Goal: Information Seeking & Learning: Learn about a topic

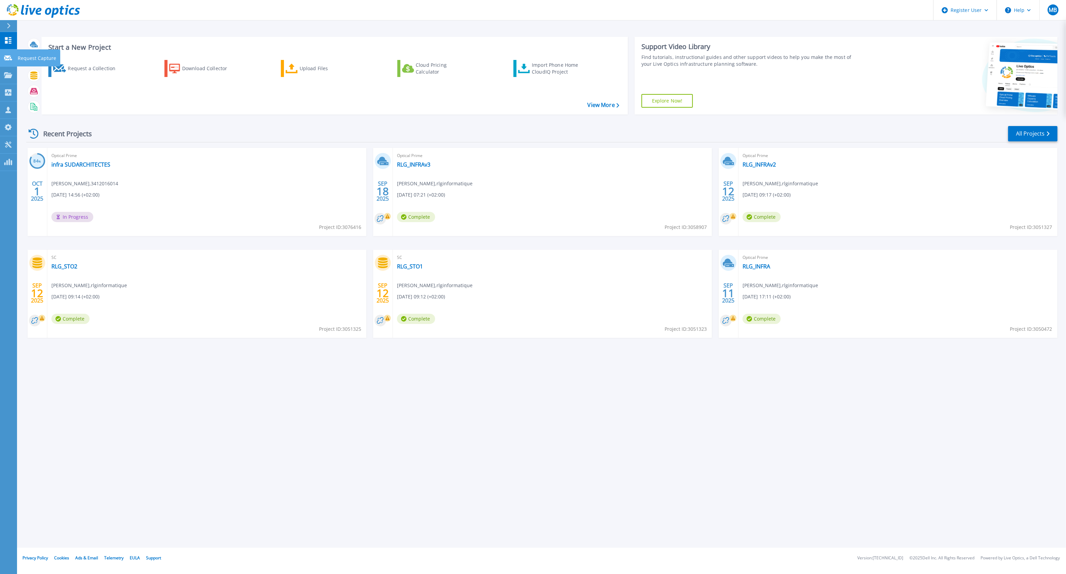
click at [8, 59] on icon at bounding box center [8, 57] width 8 height 5
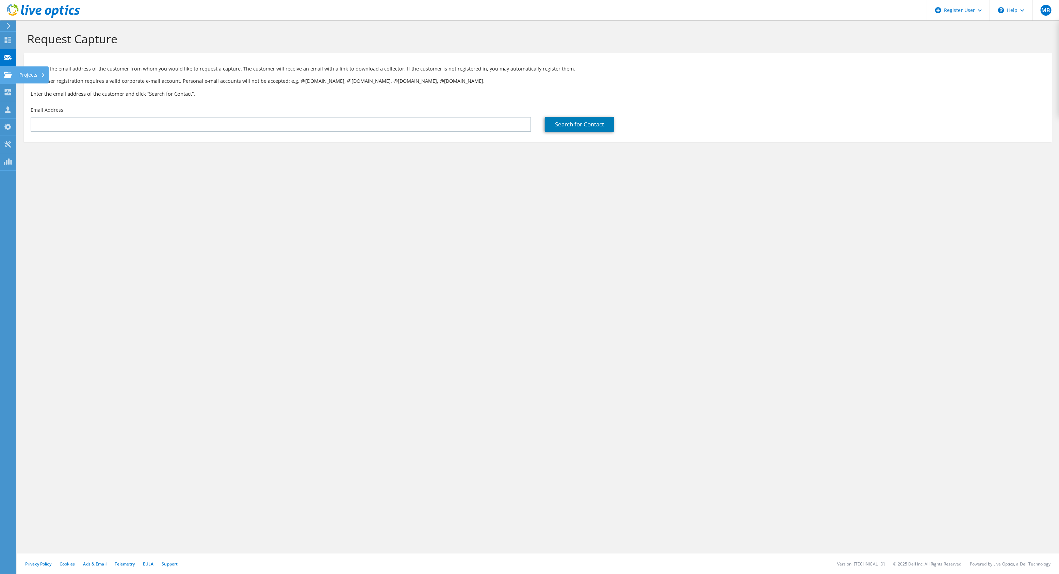
click at [6, 74] on use at bounding box center [8, 74] width 8 height 6
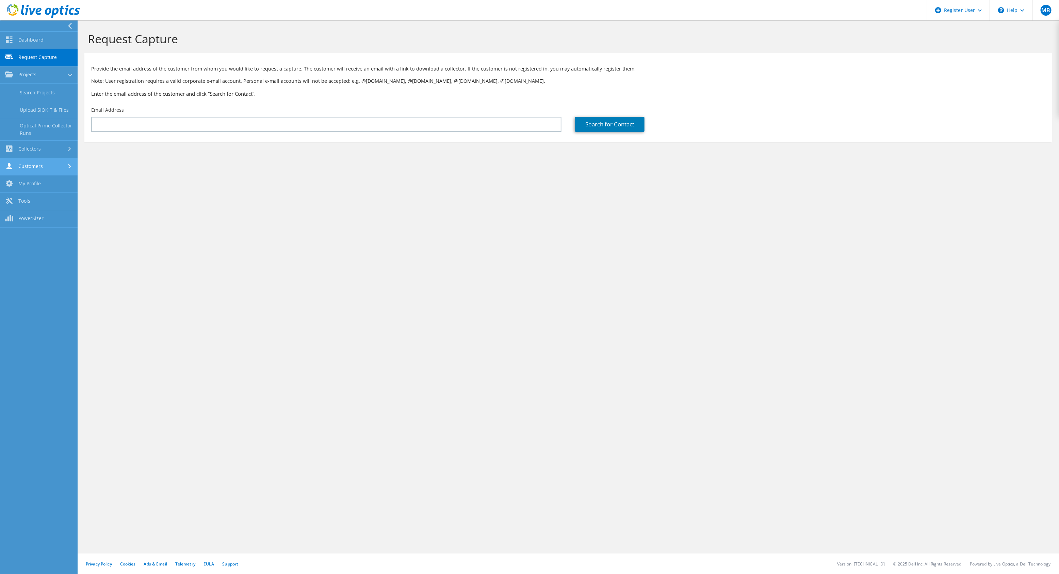
click at [39, 162] on link "Customers" at bounding box center [39, 166] width 78 height 17
click at [34, 96] on link "Collectors" at bounding box center [39, 92] width 78 height 17
click at [36, 127] on link "Dossier" at bounding box center [39, 126] width 78 height 17
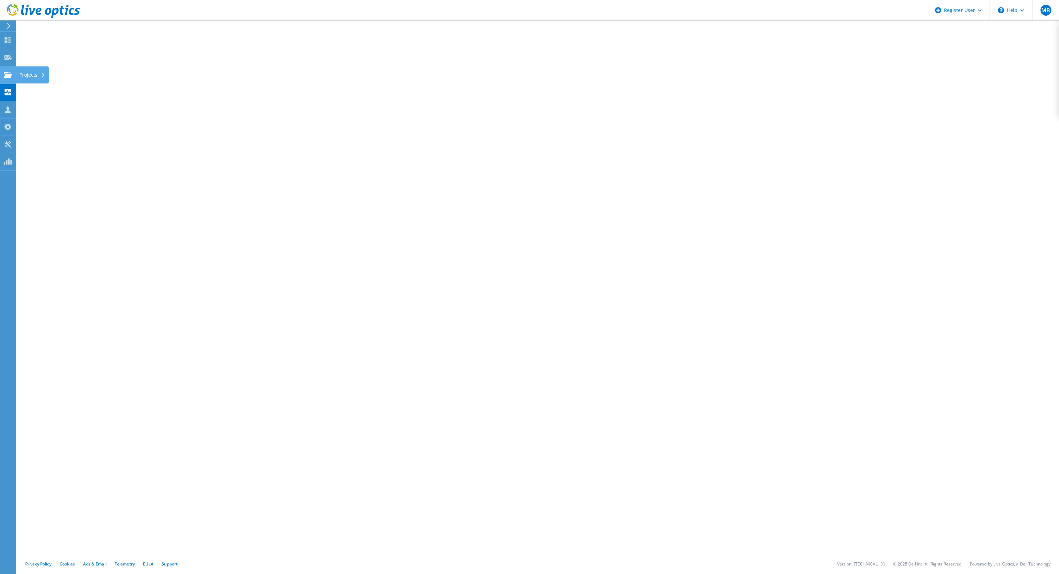
click at [10, 73] on use at bounding box center [8, 74] width 8 height 6
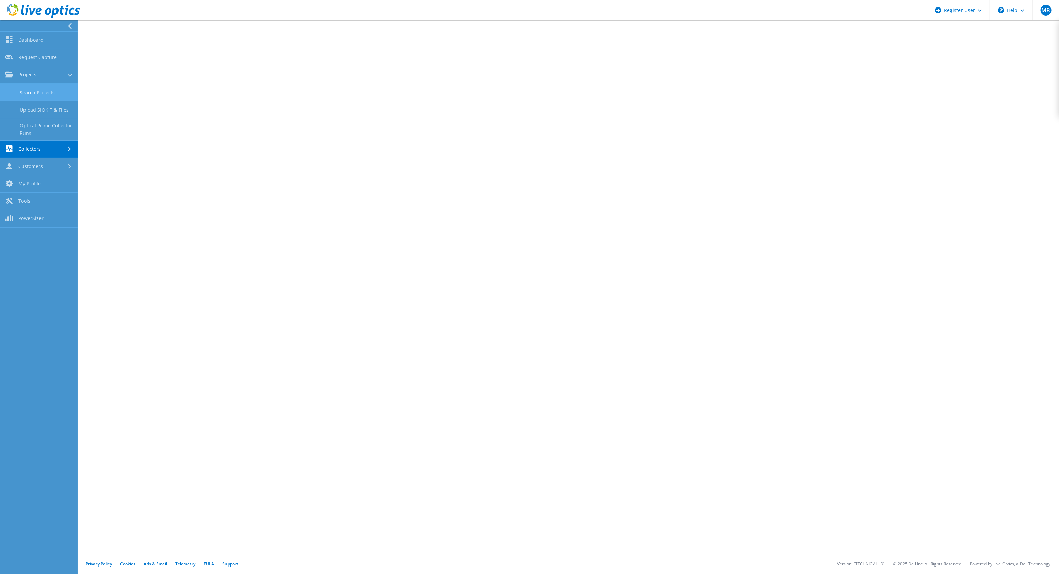
click at [37, 90] on link "Search Projects" at bounding box center [39, 92] width 78 height 17
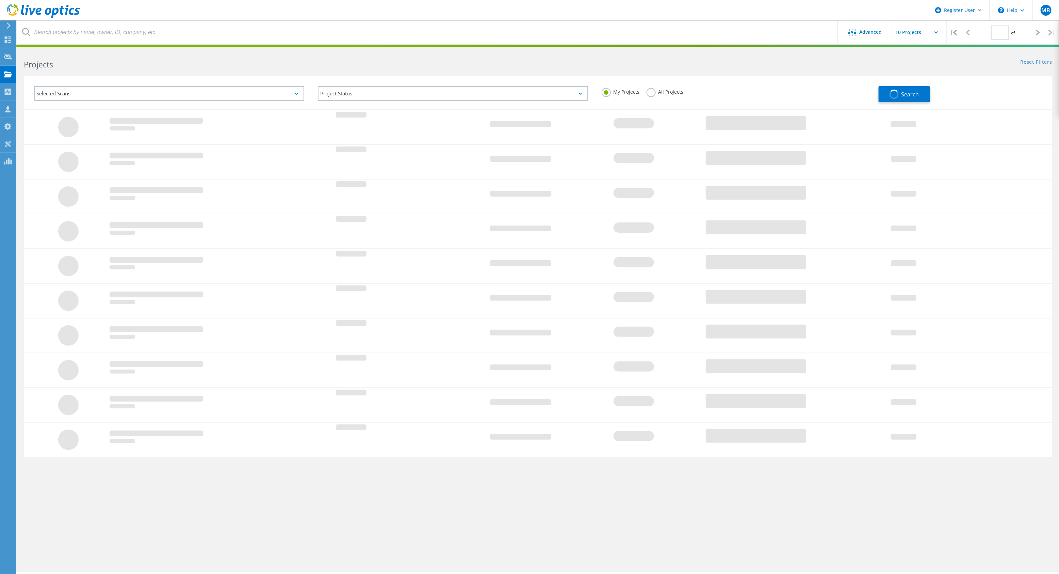
type input "1"
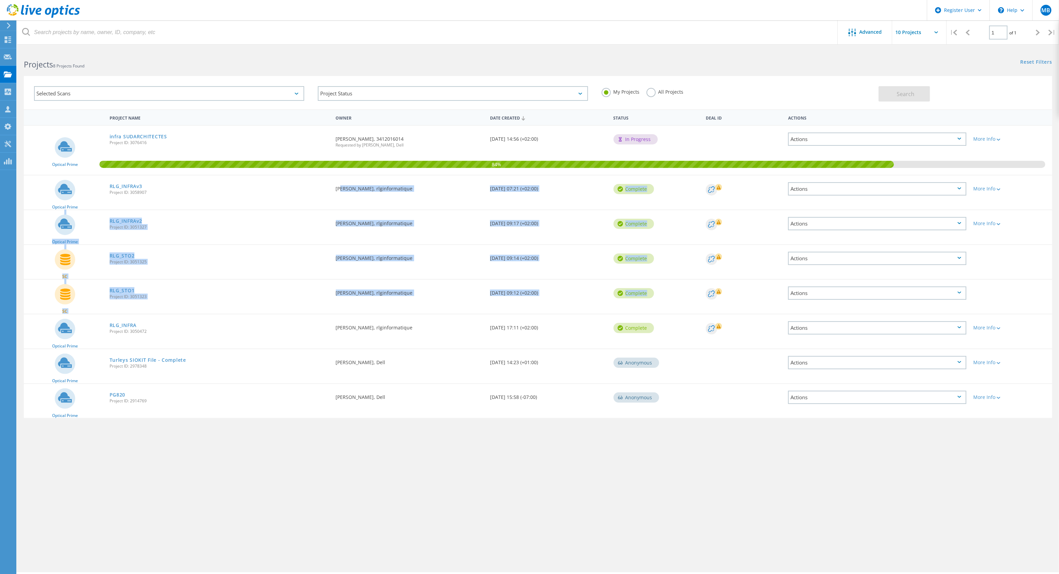
drag, startPoint x: 340, startPoint y: 187, endPoint x: 433, endPoint y: 311, distance: 155.2
click at [433, 311] on div "Optical Prime infra SUDARCHITECTES Project ID: 3076416 Requested By Jérémy Card…" at bounding box center [538, 271] width 1029 height 293
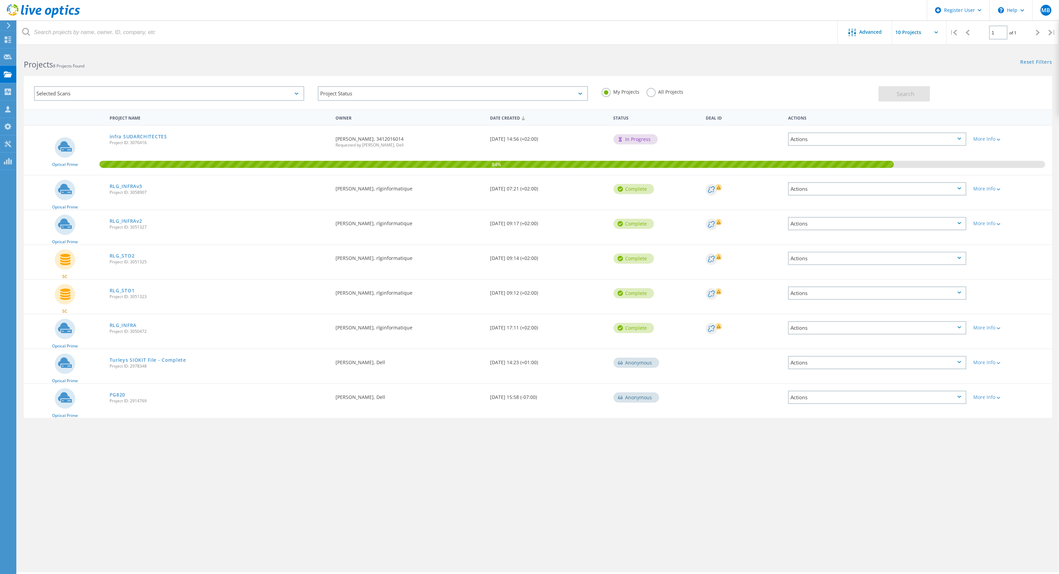
click at [144, 190] on span "Project ID: 3058907" at bounding box center [220, 192] width 220 height 4
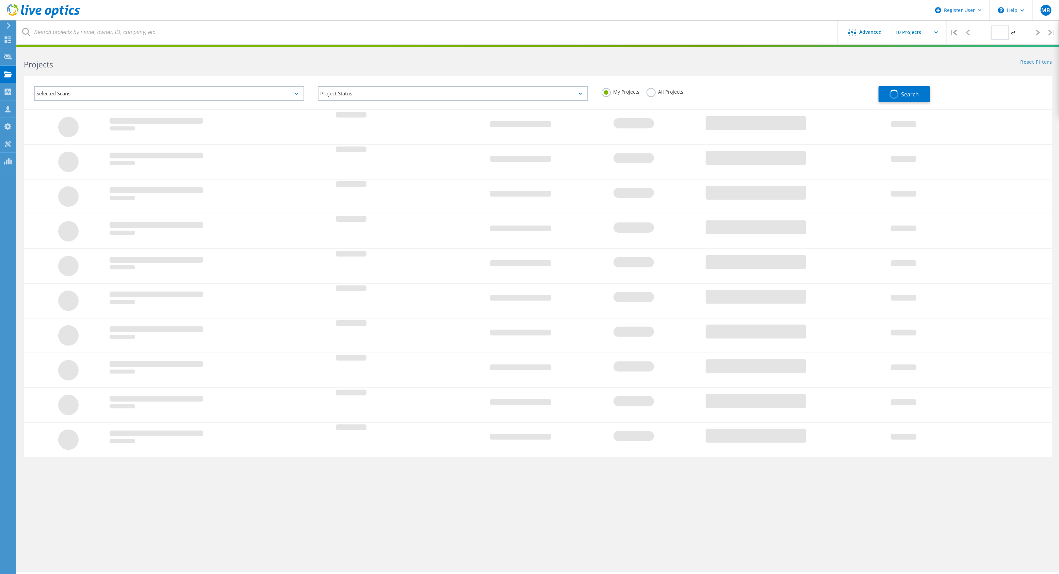
type input "1"
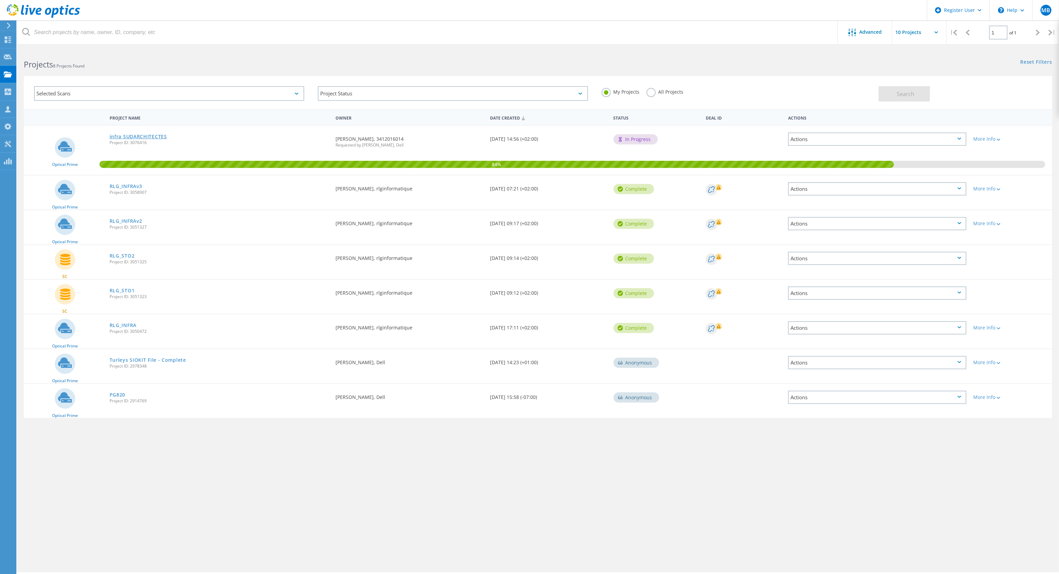
click at [159, 135] on link "infra SUDARCHITECTES" at bounding box center [139, 136] width 58 height 5
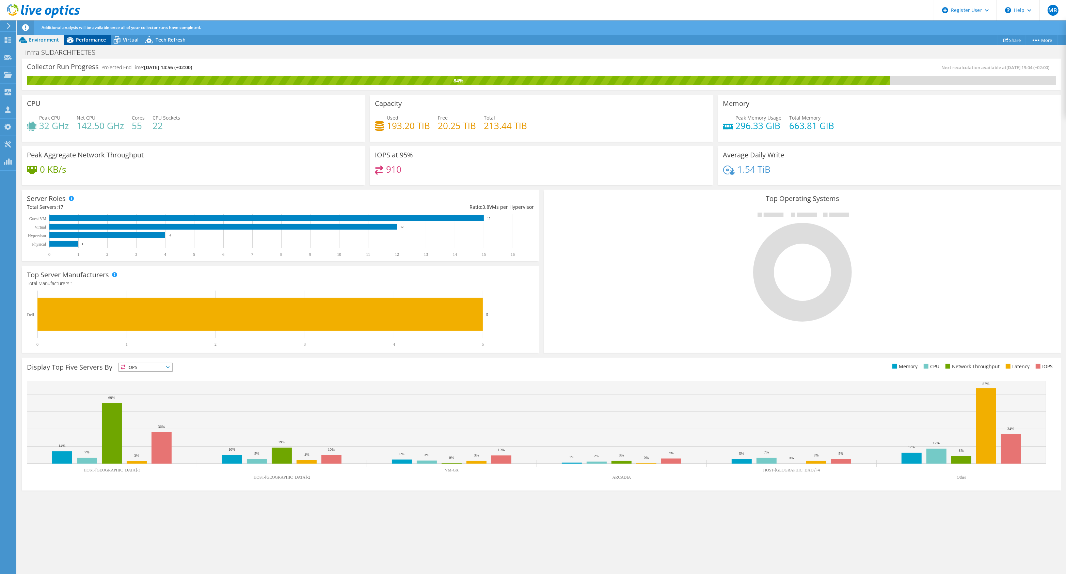
click at [87, 44] on div "Performance" at bounding box center [87, 39] width 47 height 11
